Goal: Information Seeking & Learning: Learn about a topic

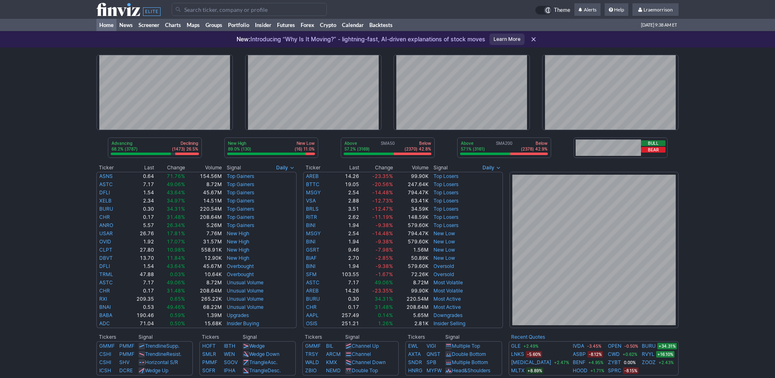
click at [197, 12] on input "Search" at bounding box center [249, 9] width 155 height 13
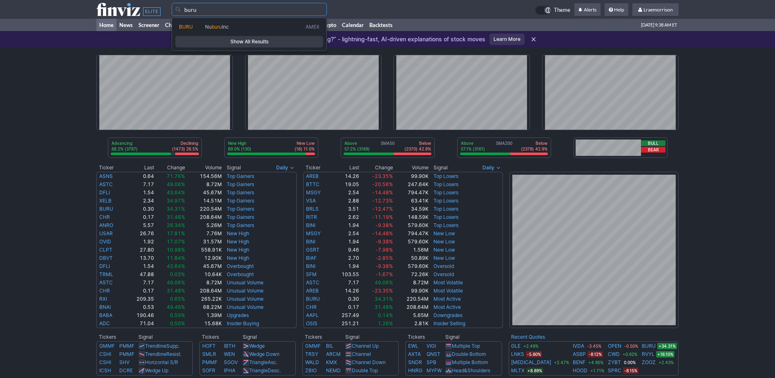
type input "buru"
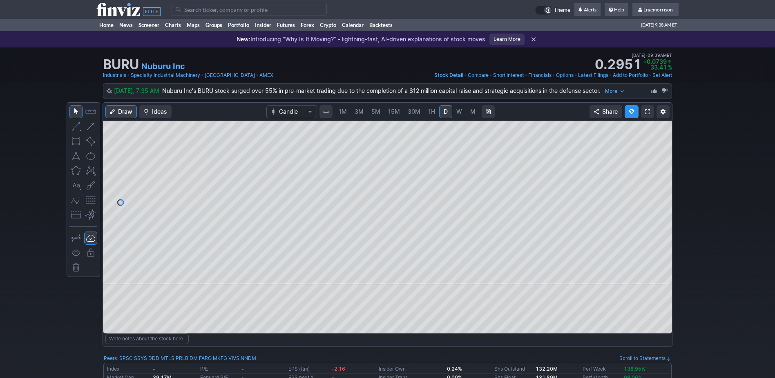
click at [340, 112] on span "1M" at bounding box center [343, 111] width 8 height 7
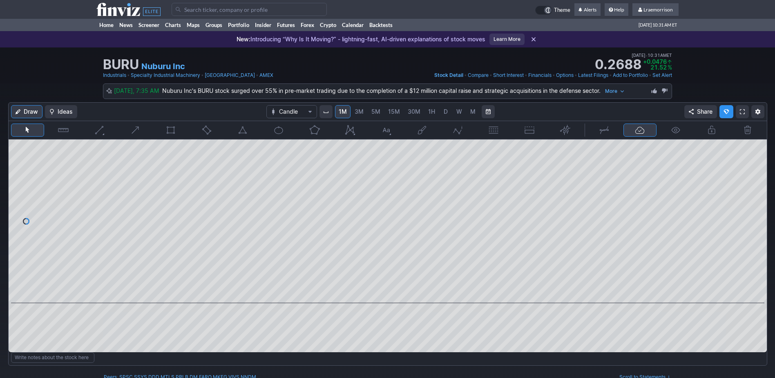
click at [198, 7] on input "Search" at bounding box center [249, 9] width 155 height 13
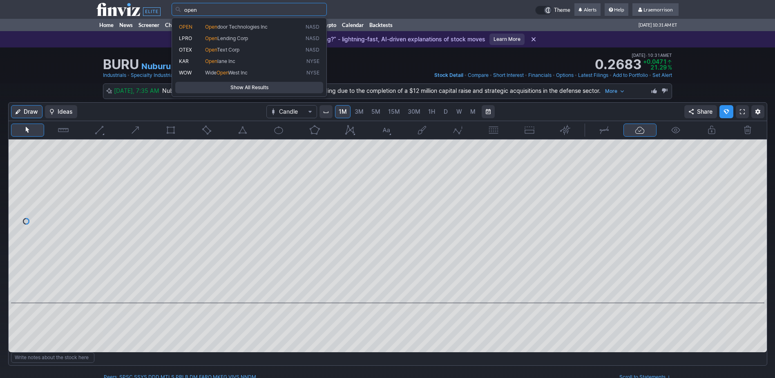
type input "open"
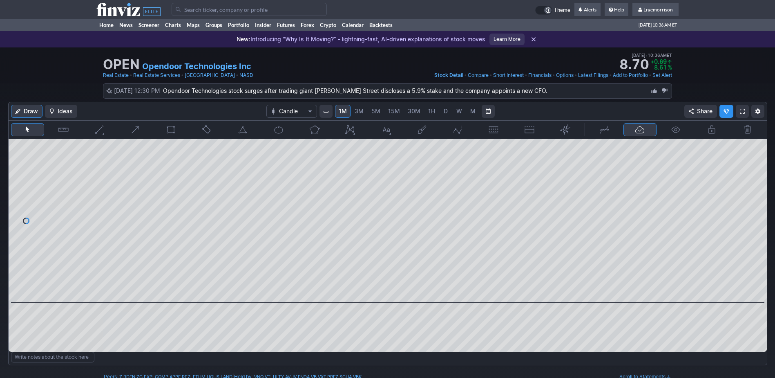
click at [200, 9] on input "Search" at bounding box center [249, 9] width 155 height 13
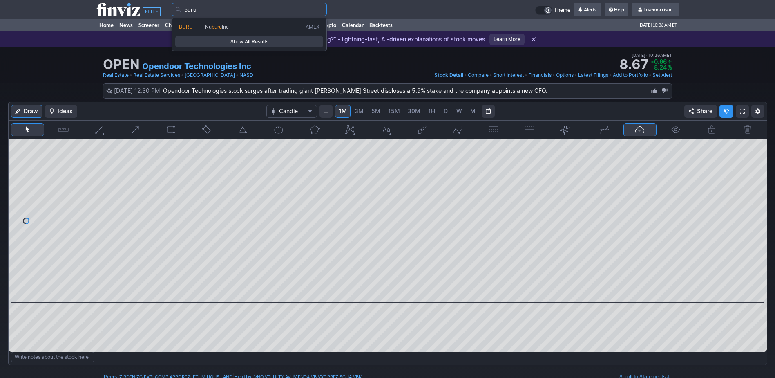
type input "buru"
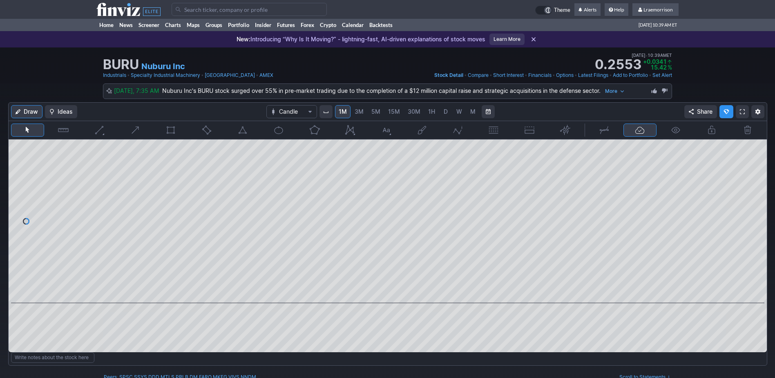
click at [213, 7] on input "Search" at bounding box center [249, 9] width 155 height 13
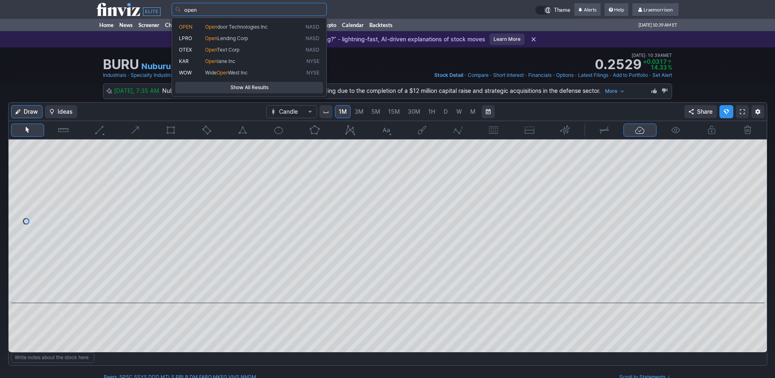
type input "open"
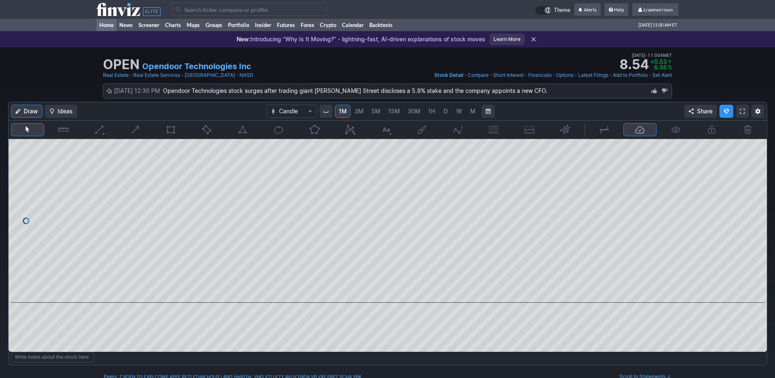
click at [105, 25] on link "Home" at bounding box center [106, 25] width 20 height 12
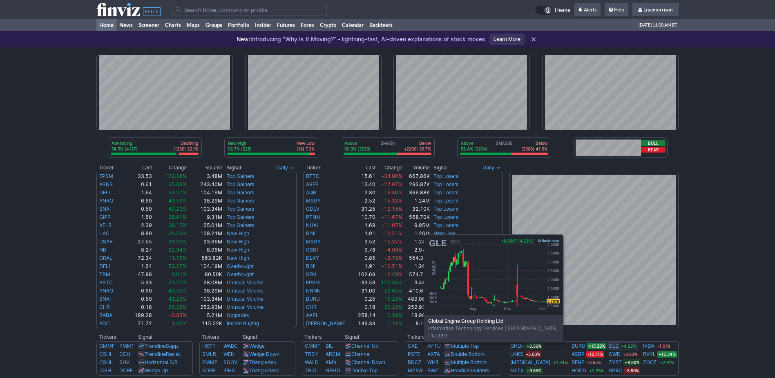
click at [609, 346] on link "GLE" at bounding box center [613, 346] width 9 height 8
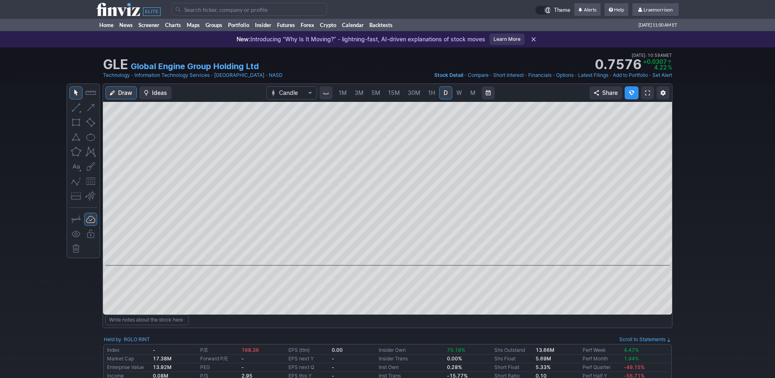
click at [343, 89] on span "1M" at bounding box center [343, 92] width 8 height 7
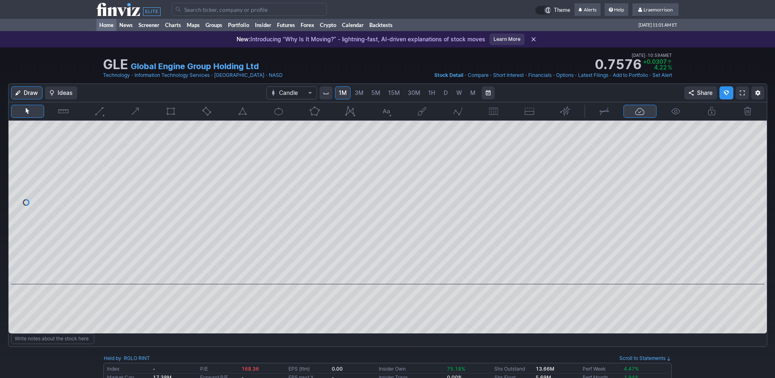
click at [107, 23] on link "Home" at bounding box center [106, 25] width 20 height 12
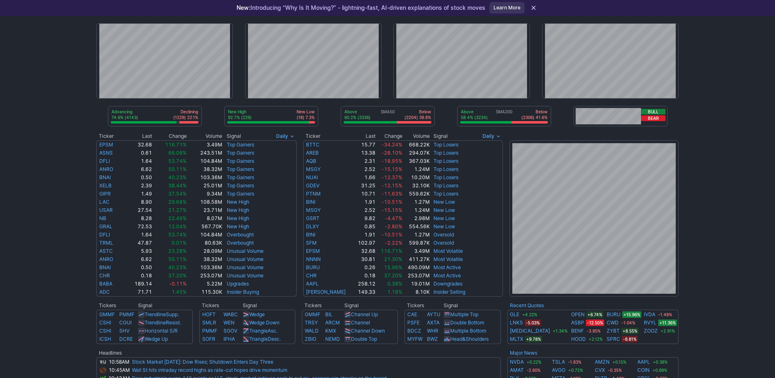
scroll to position [41, 0]
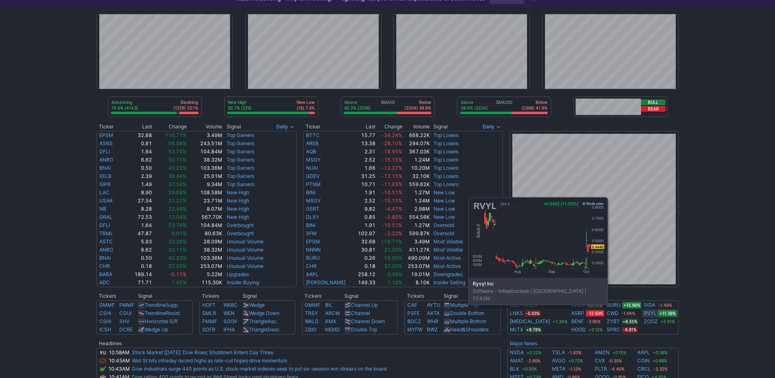
click at [644, 309] on link "RVYL" at bounding box center [650, 313] width 13 height 8
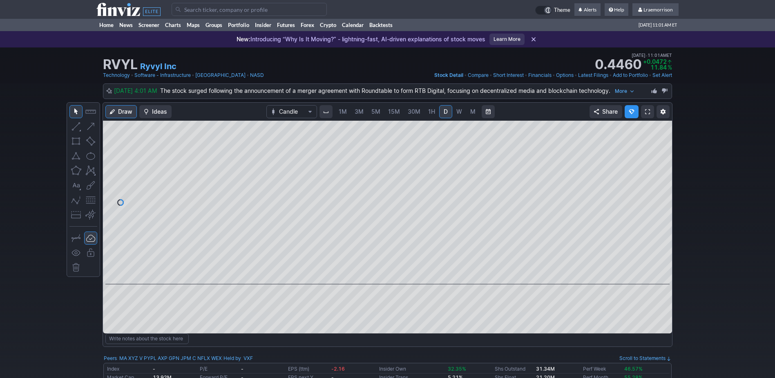
click at [340, 113] on span "1M" at bounding box center [343, 111] width 8 height 7
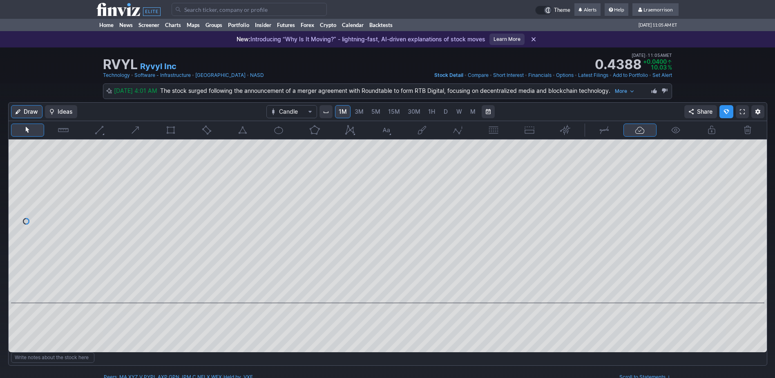
click at [252, 10] on input "Search" at bounding box center [249, 9] width 155 height 13
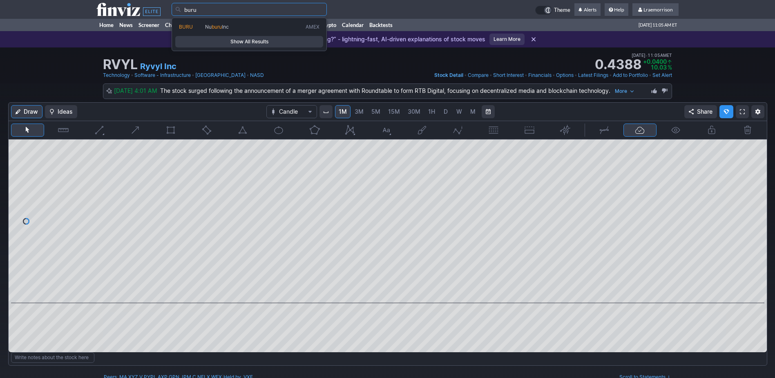
type input "buru"
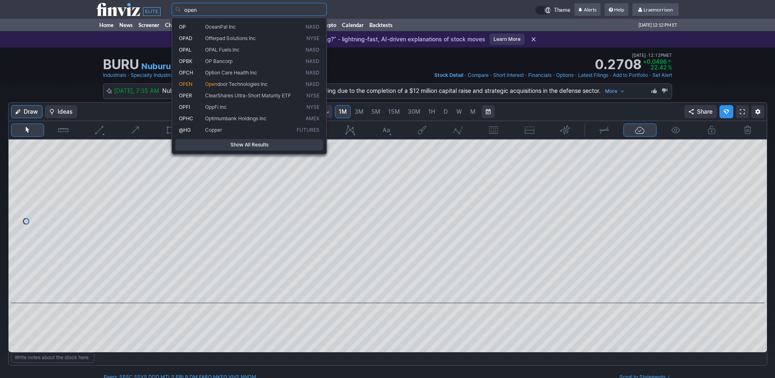
type input "open"
